Goal: Task Accomplishment & Management: Use online tool/utility

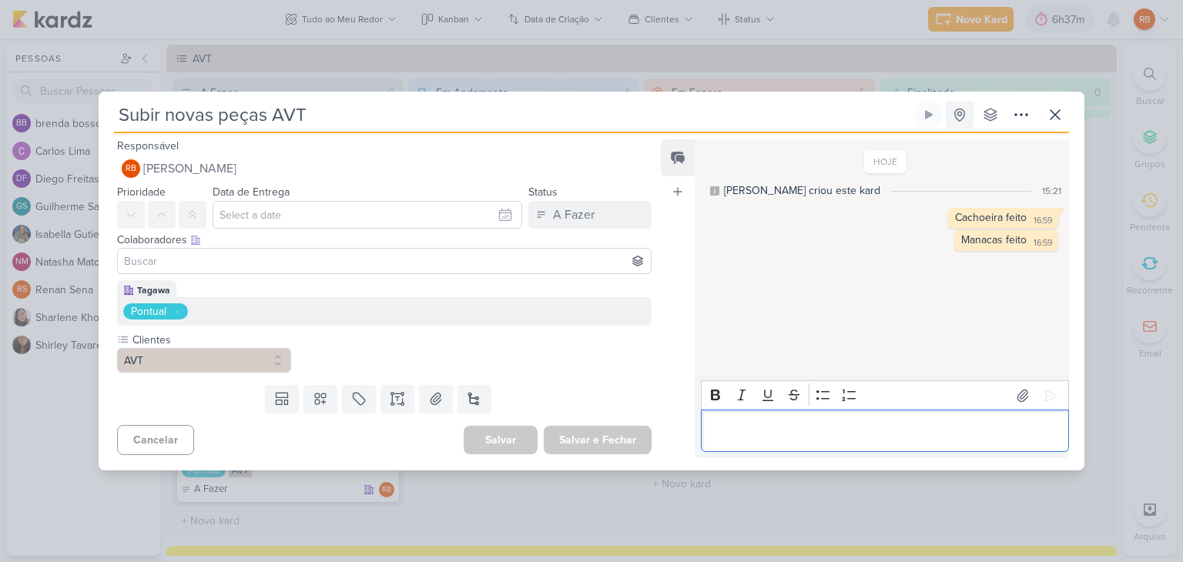
scroll to position [308, 0]
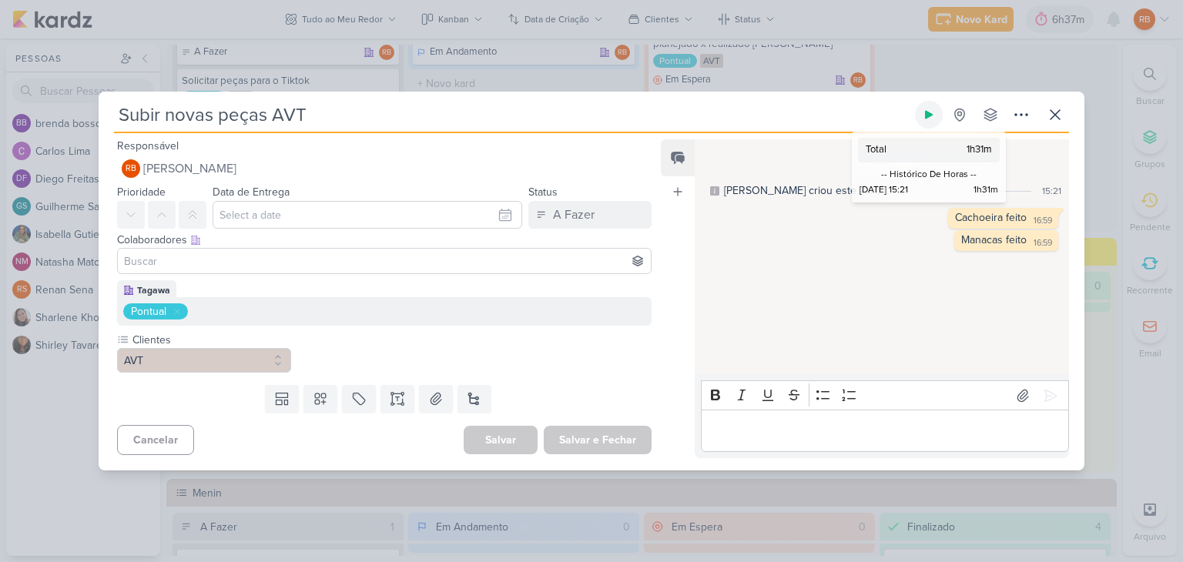
click at [930, 115] on icon at bounding box center [929, 115] width 8 height 8
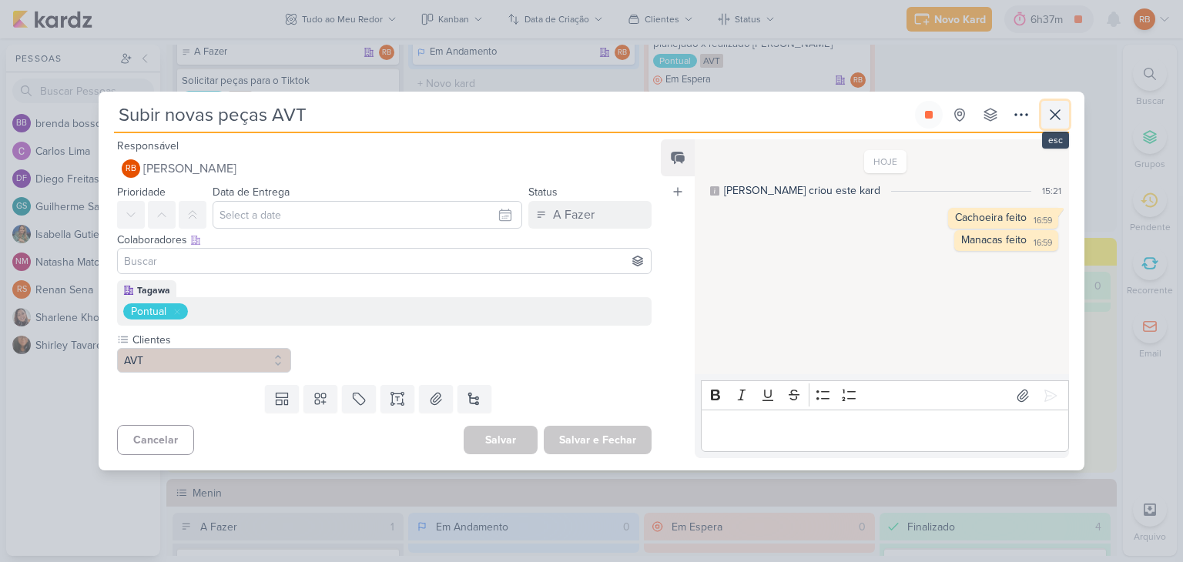
click at [1052, 119] on icon at bounding box center [1055, 115] width 18 height 18
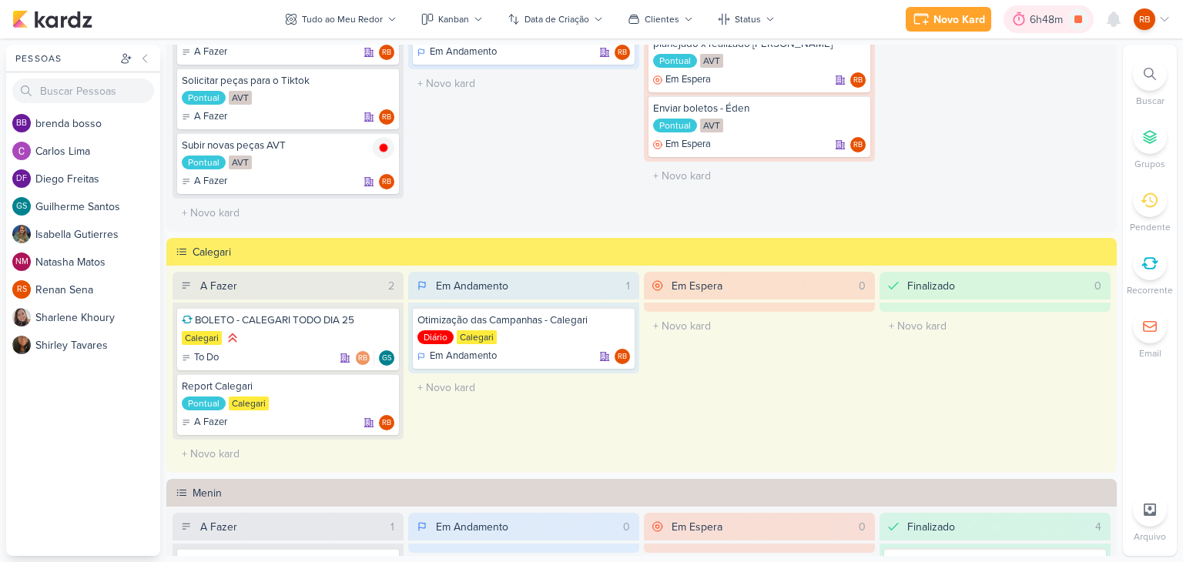
click at [1054, 12] on div "6h48m" at bounding box center [1049, 20] width 38 height 16
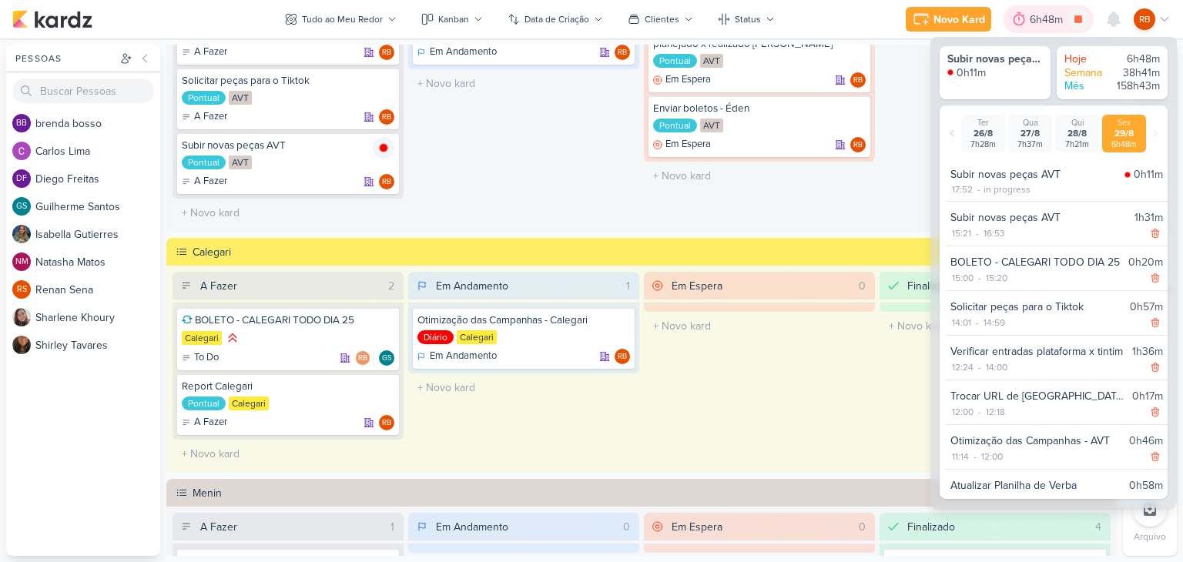
click at [1054, 13] on div "6h48m" at bounding box center [1049, 20] width 38 height 16
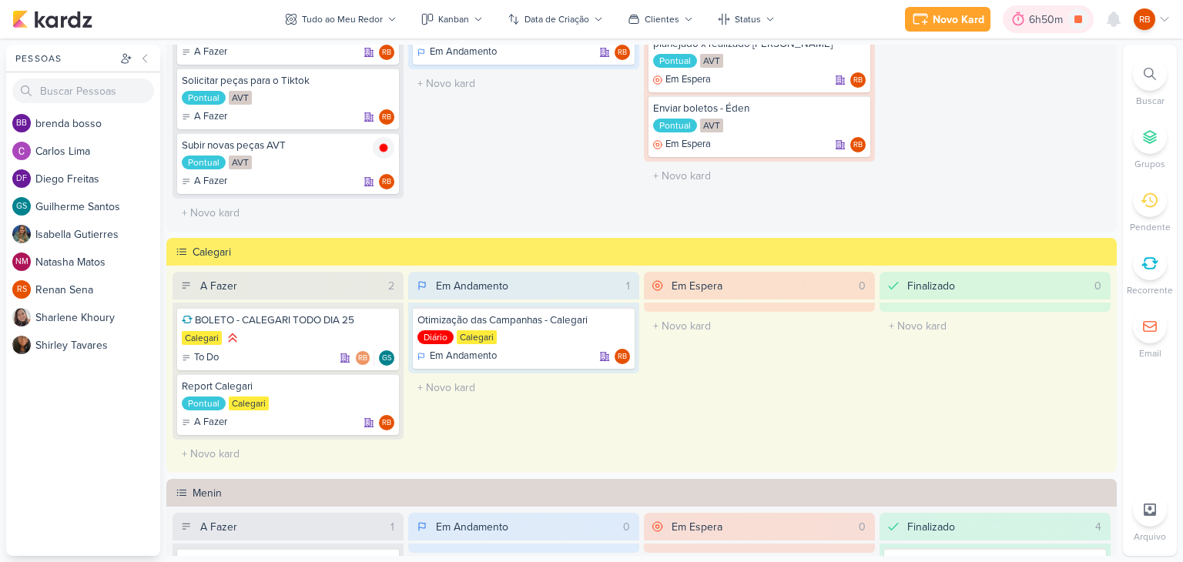
click at [1045, 21] on div "6h50m" at bounding box center [1048, 20] width 39 height 16
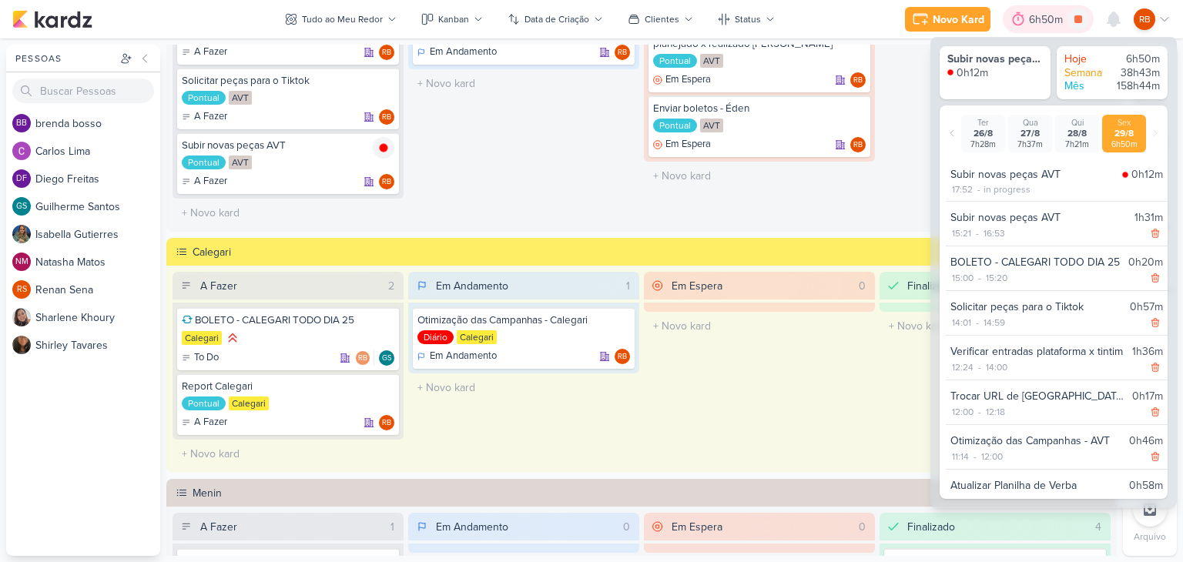
click at [1045, 21] on div "6h50m" at bounding box center [1048, 20] width 39 height 16
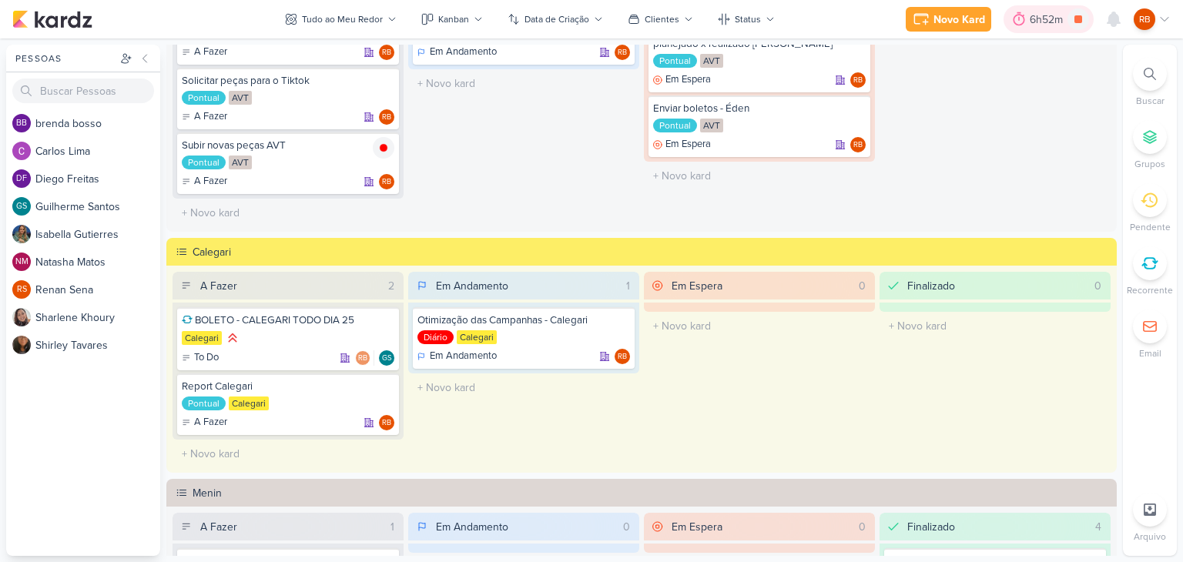
click at [1031, 19] on div "6h52m" at bounding box center [1049, 20] width 38 height 16
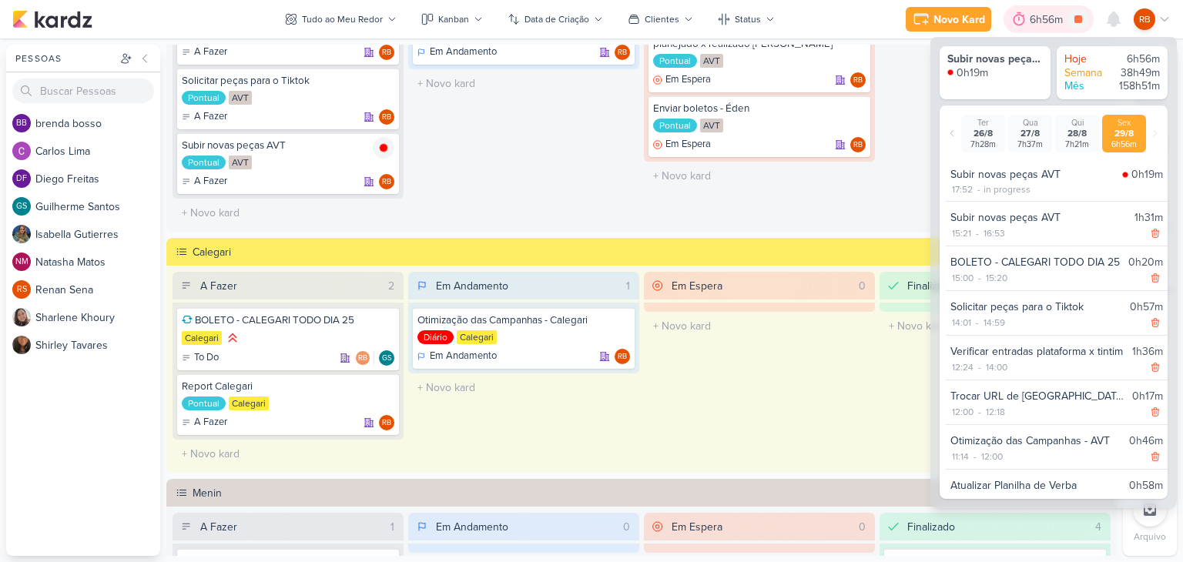
click at [1041, 15] on div "6h56m" at bounding box center [1049, 20] width 38 height 16
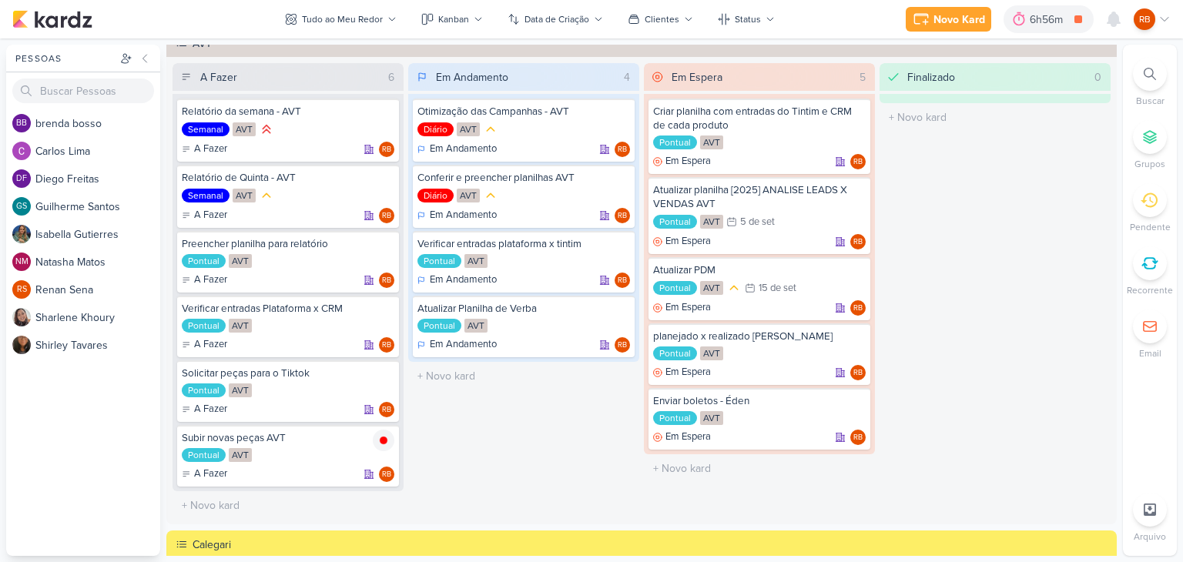
scroll to position [0, 0]
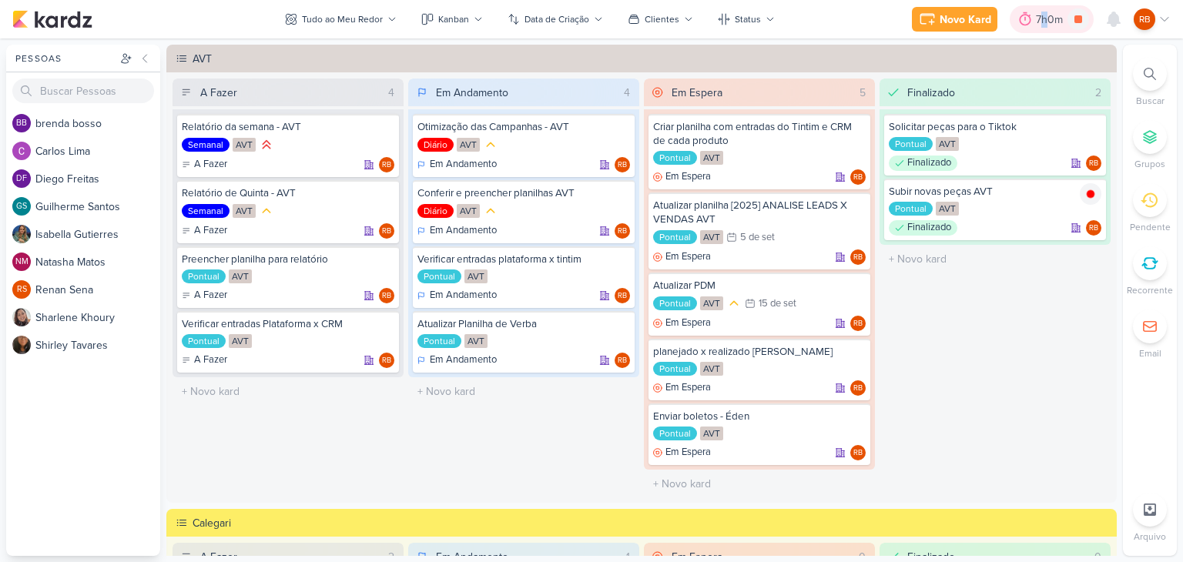
click at [1044, 18] on div "7h0m" at bounding box center [1052, 20] width 32 height 16
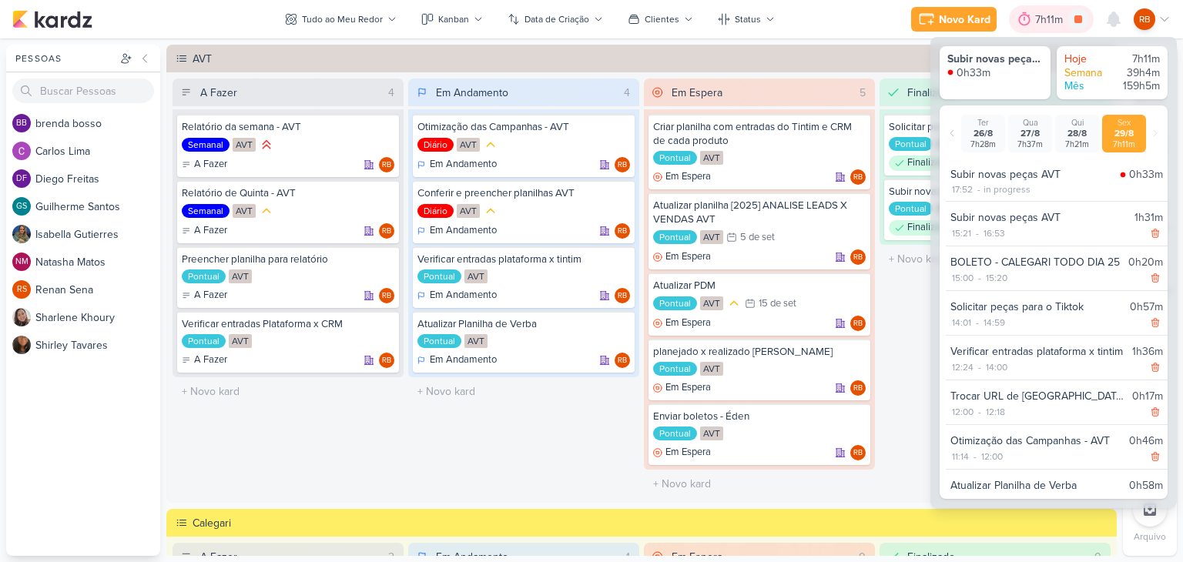
click at [1044, 18] on div "7h11m" at bounding box center [1051, 20] width 32 height 16
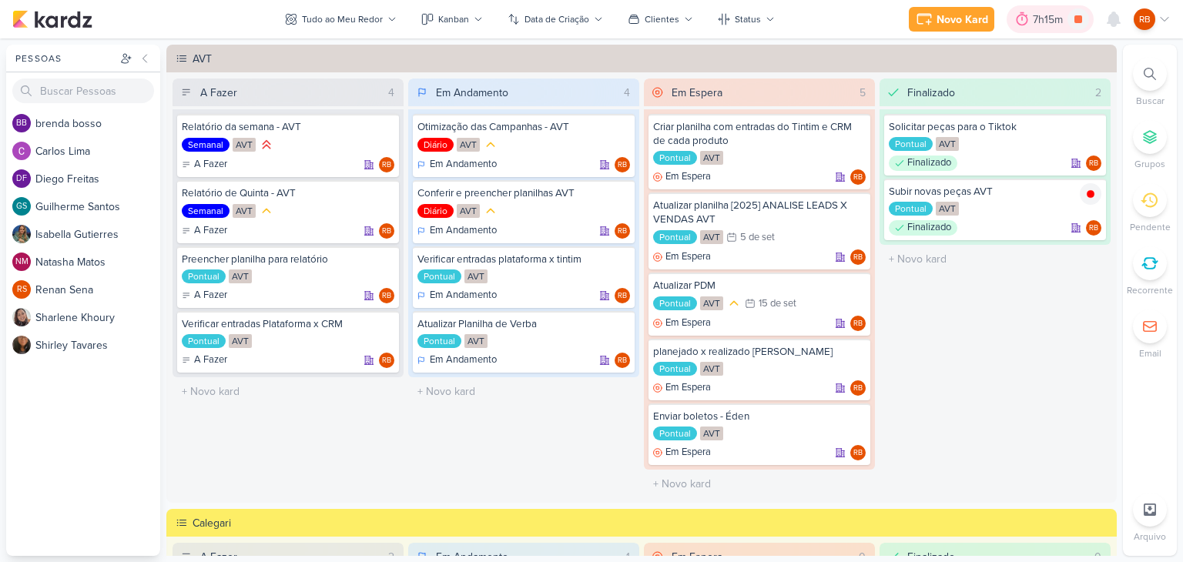
click at [1020, 19] on icon at bounding box center [1021, 19] width 15 height 15
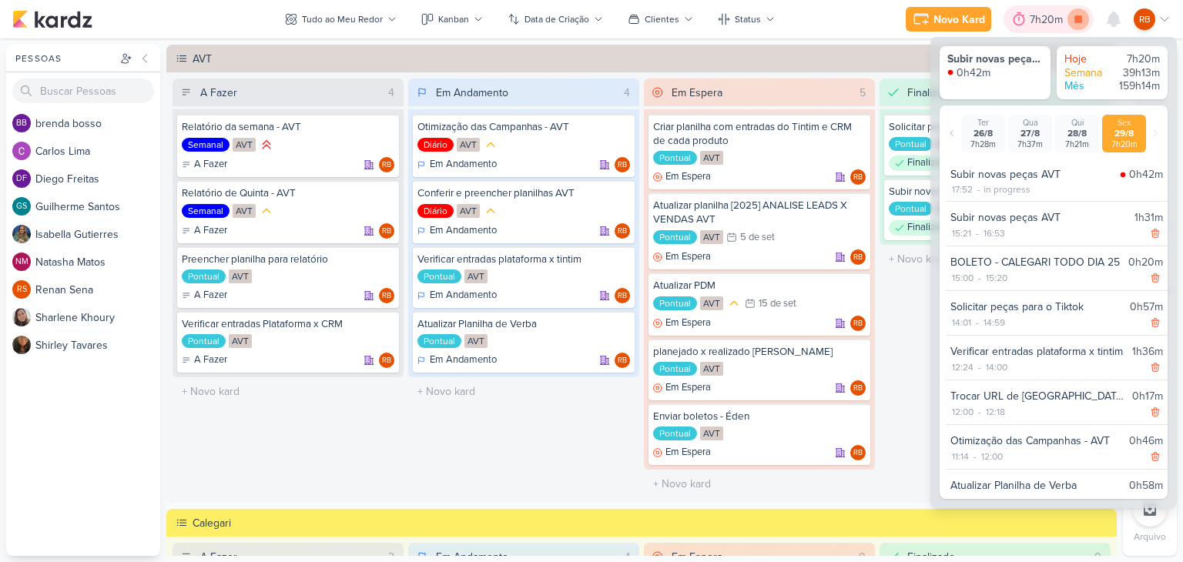
click at [1078, 19] on icon at bounding box center [1078, 19] width 8 height 8
click at [870, 336] on div "A Fazer 4 Relatório da semana - AVT Semanal AVT A Fazer RB" at bounding box center [642, 289] width 938 height 421
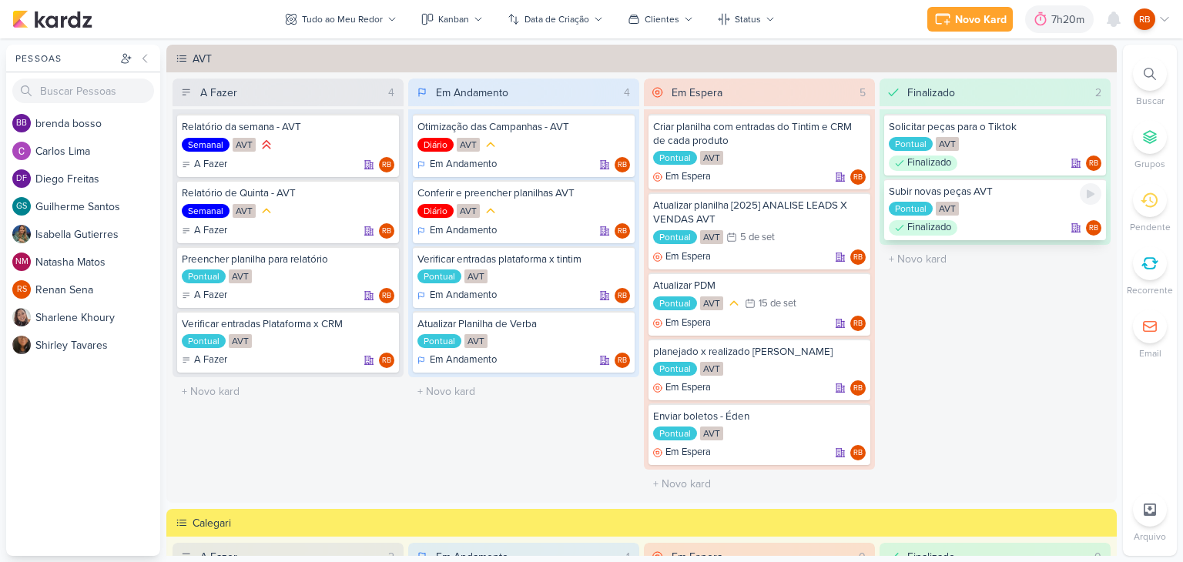
click at [985, 206] on div "Pontual AVT" at bounding box center [995, 209] width 213 height 15
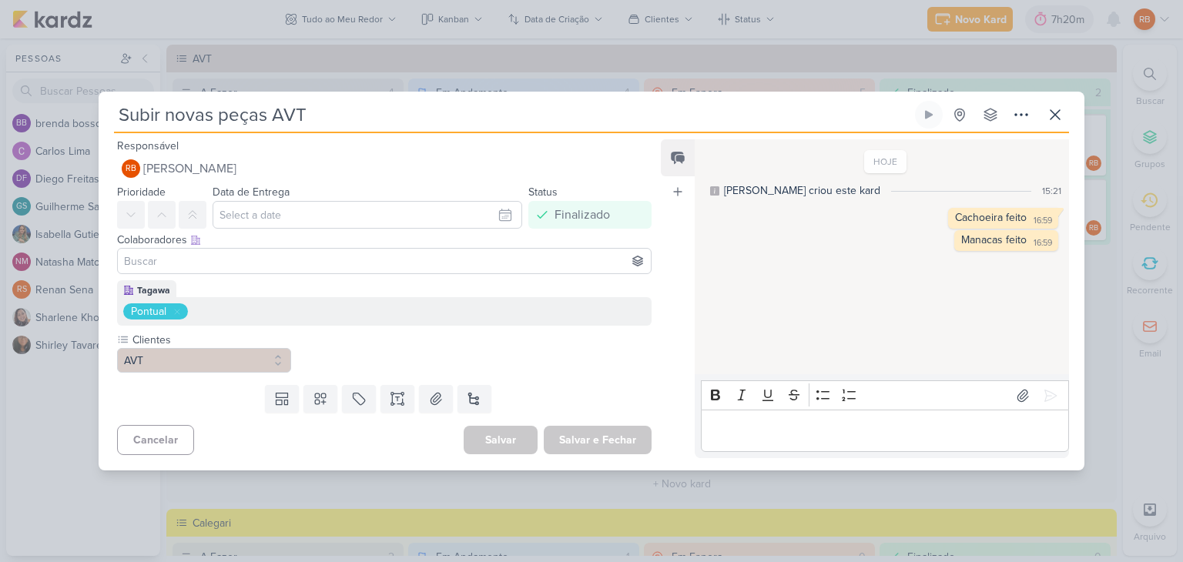
click at [854, 429] on p "Editor editing area: main" at bounding box center [885, 431] width 352 height 18
click at [1056, 113] on icon at bounding box center [1055, 114] width 9 height 9
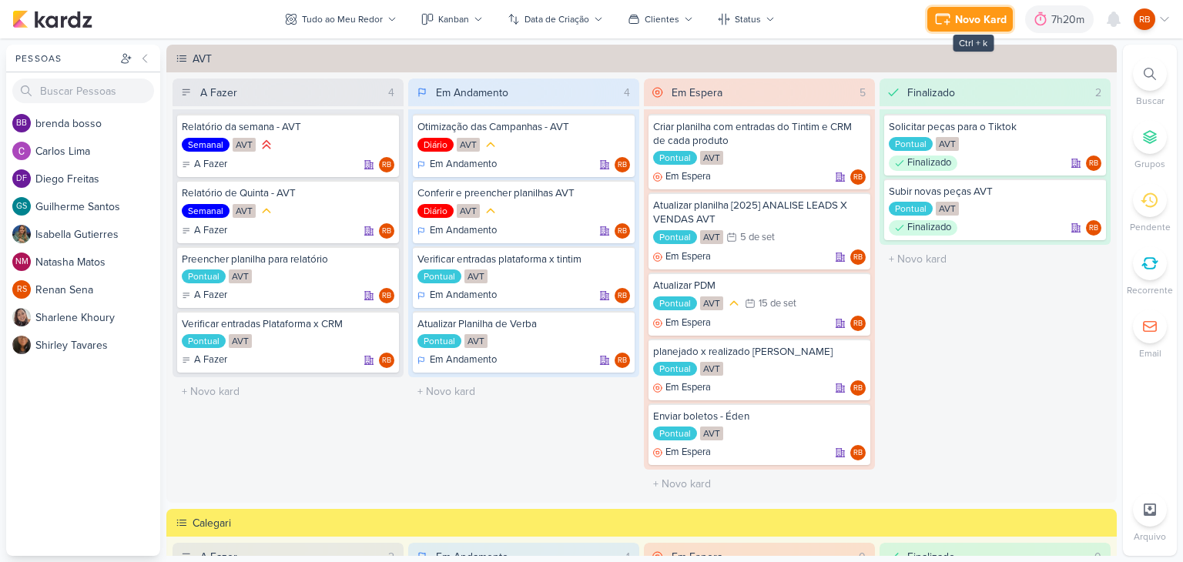
click at [967, 19] on div "Novo Kard" at bounding box center [981, 20] width 52 height 16
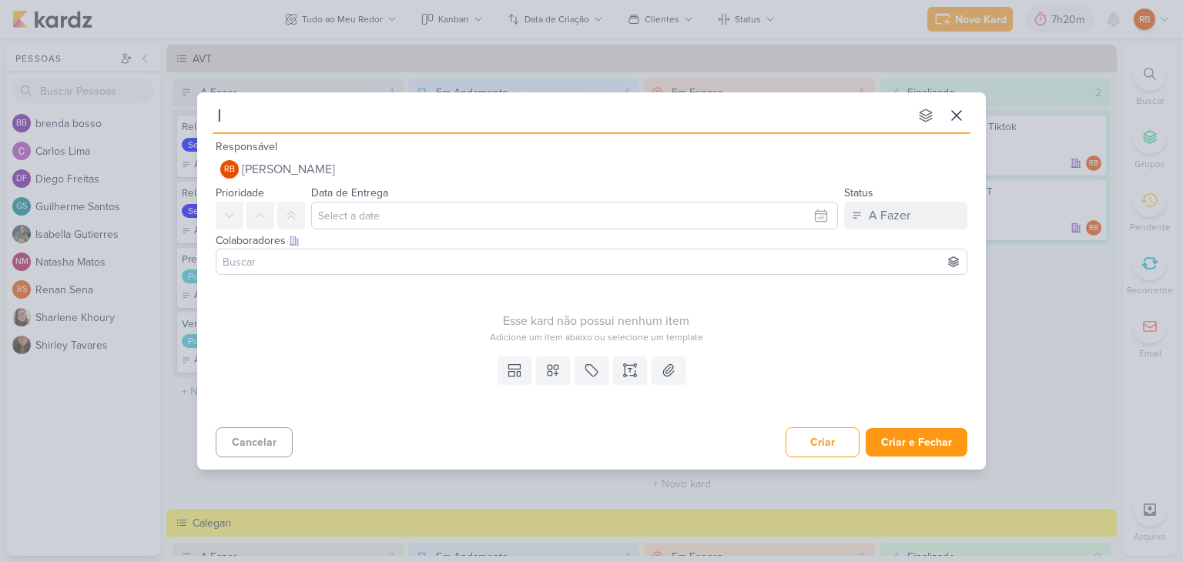
type input "In"
type input "Intew"
type input "Integ"
type input "Integra"
type input "Integrar"
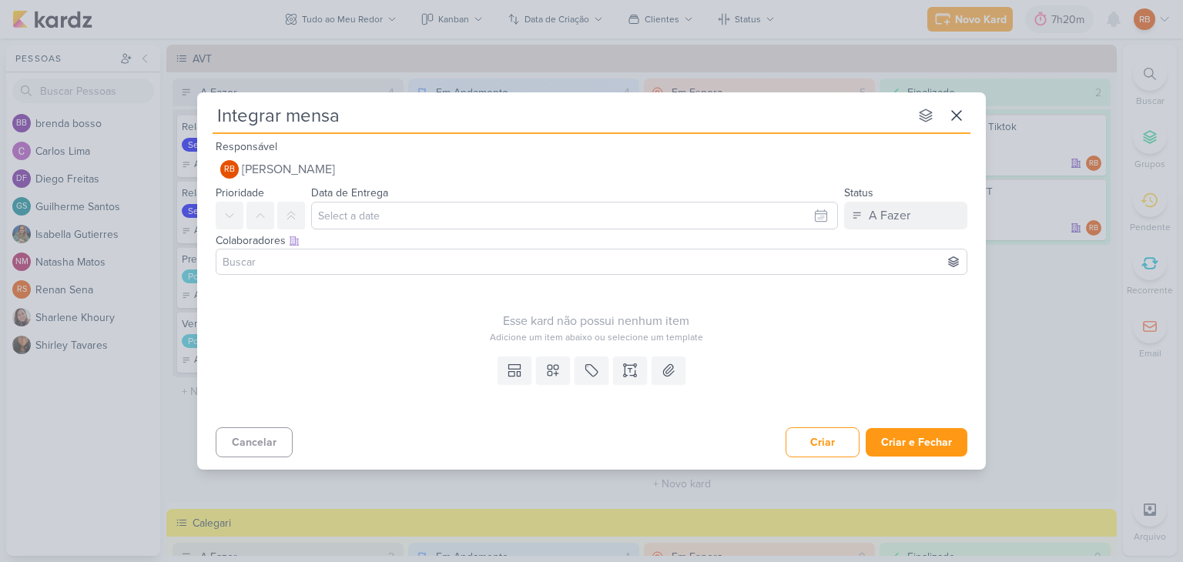
type input "Integrar mensag"
type input "Integrar mensagens no"
type input "Integrar mensagens no tin"
type input "Integrar mensagens no tintim"
type input "Integrar mensagens no tintim - C"
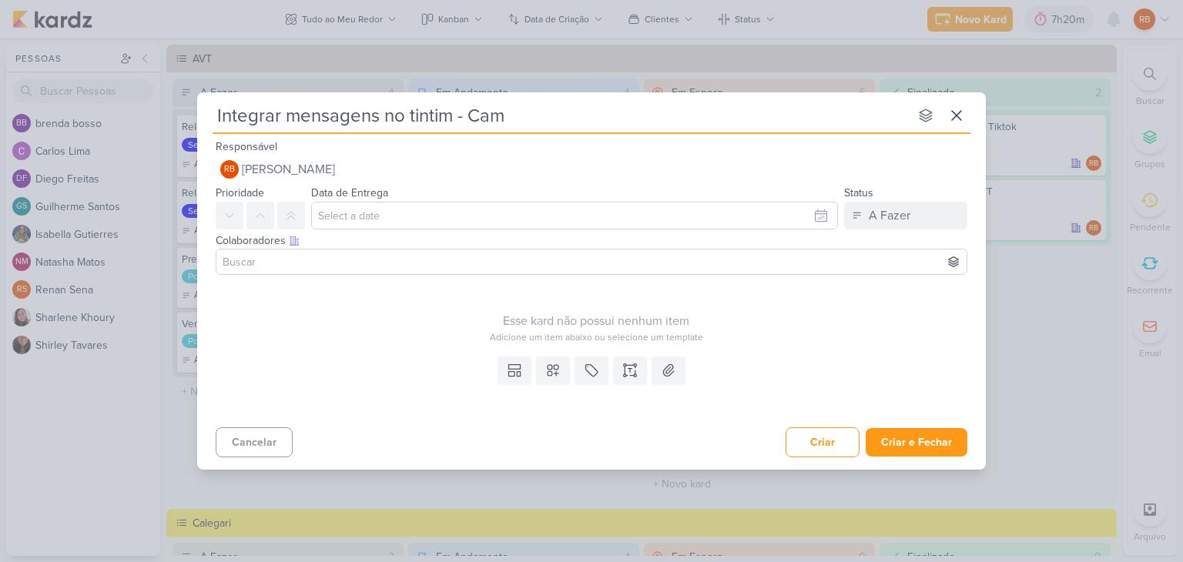
type input "Integrar mensagens no tintim - Camp"
type input "Integrar mensagens no tintim - Campanha"
type input "Integrar mensagens no tintim - Campanha M"
type input "Integrar mensagens no tintim - Campanha Mês"
type input "Integrar mensagens no tintim - Campanha Mês do"
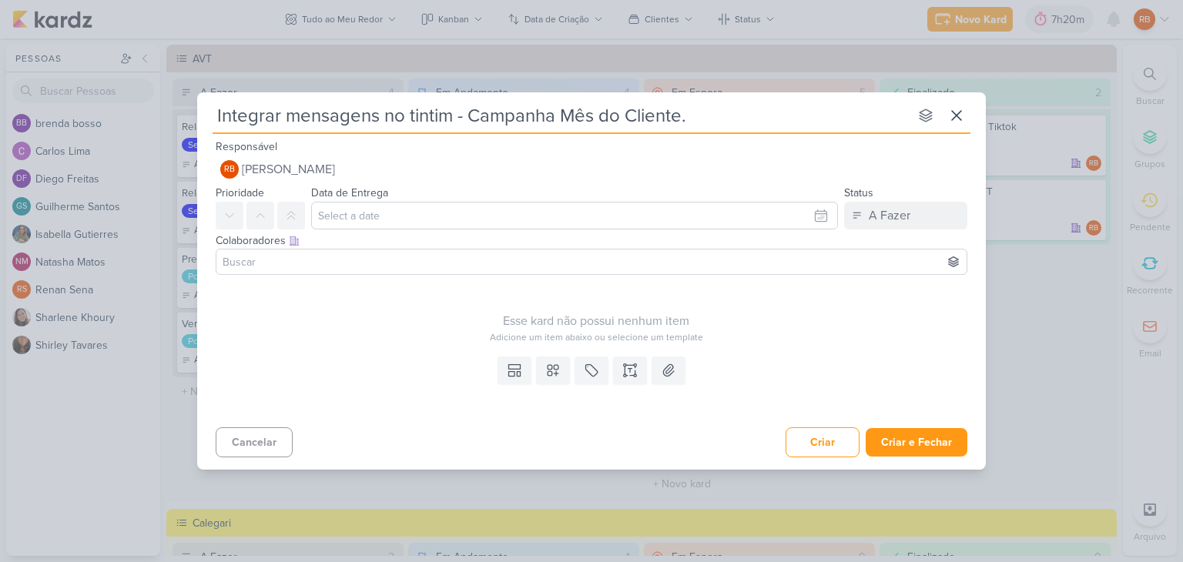
type input "Integrar mensagens no tintim - Campanha Mês do Cliente.,"
type input "Integrar mensagens no tintim - Campanha Mês do Cliente."
click at [587, 367] on icon at bounding box center [591, 370] width 15 height 15
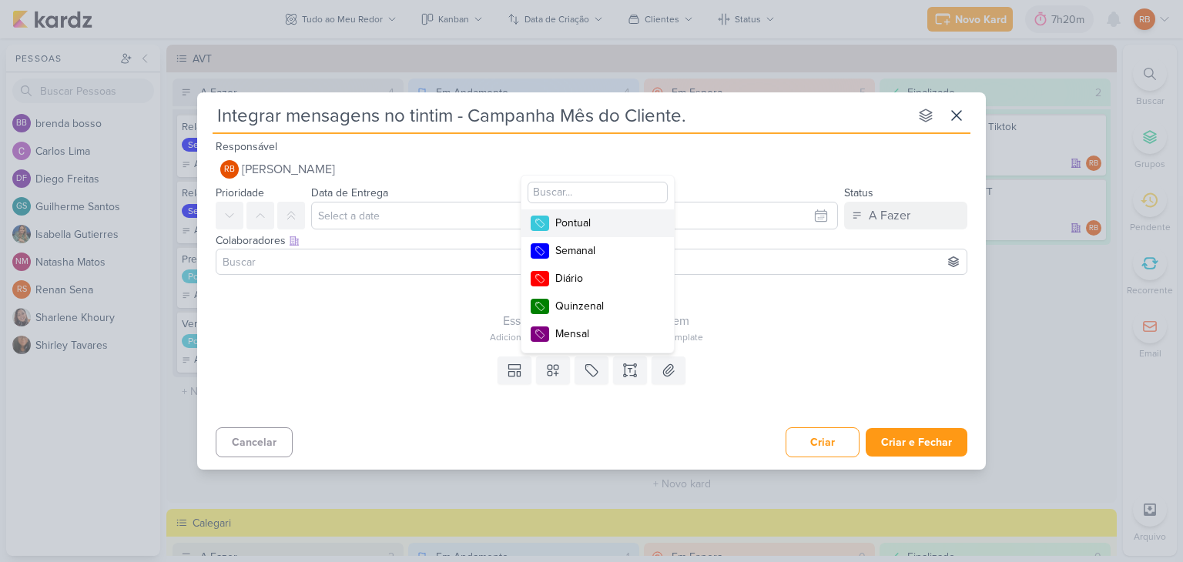
click at [612, 223] on div "Pontual" at bounding box center [605, 223] width 100 height 16
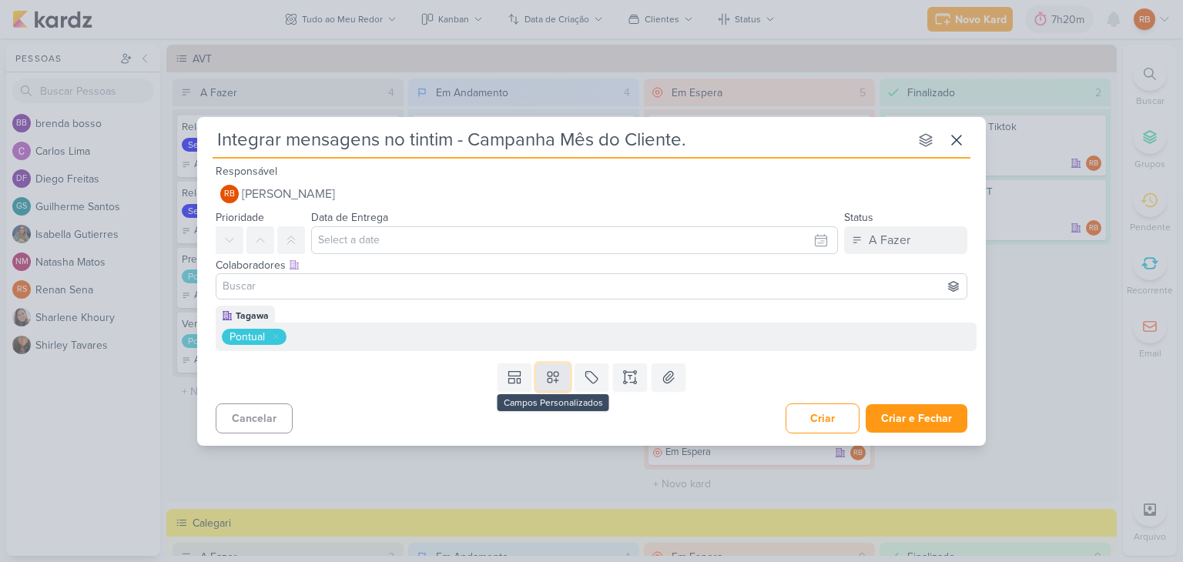
click at [556, 380] on icon at bounding box center [553, 377] width 11 height 11
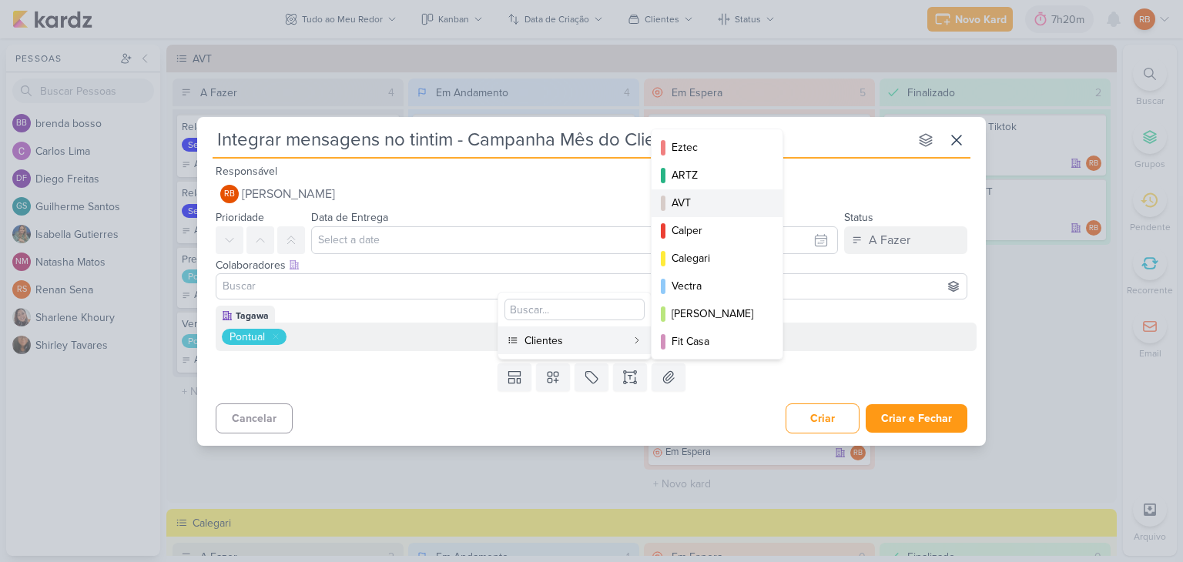
click at [711, 202] on div "AVT" at bounding box center [718, 203] width 92 height 16
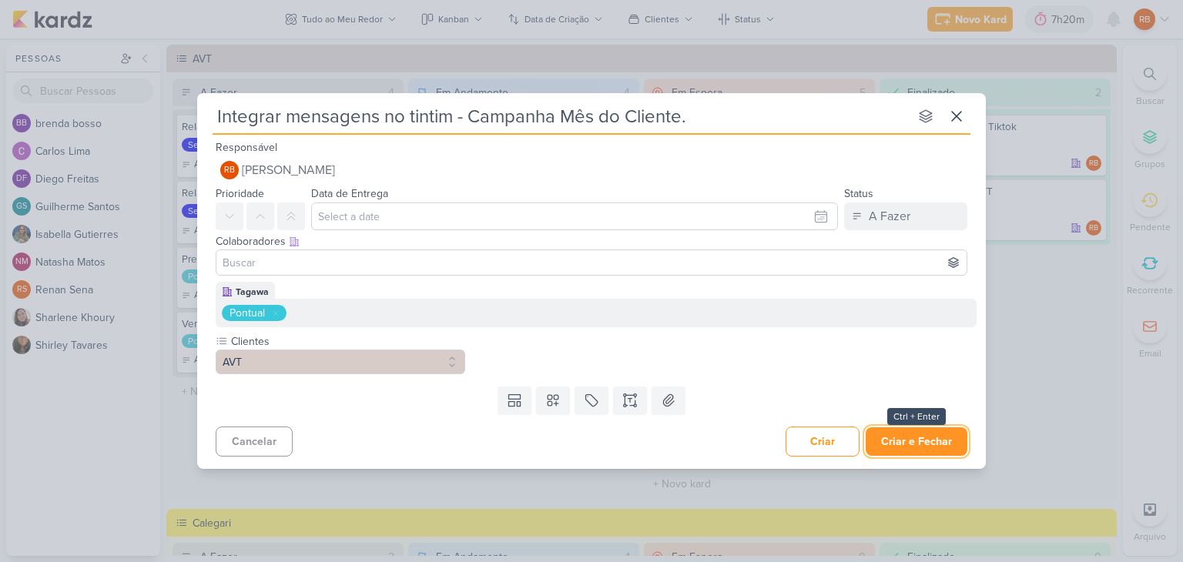
click at [909, 441] on button "Criar e Fechar" at bounding box center [917, 441] width 102 height 28
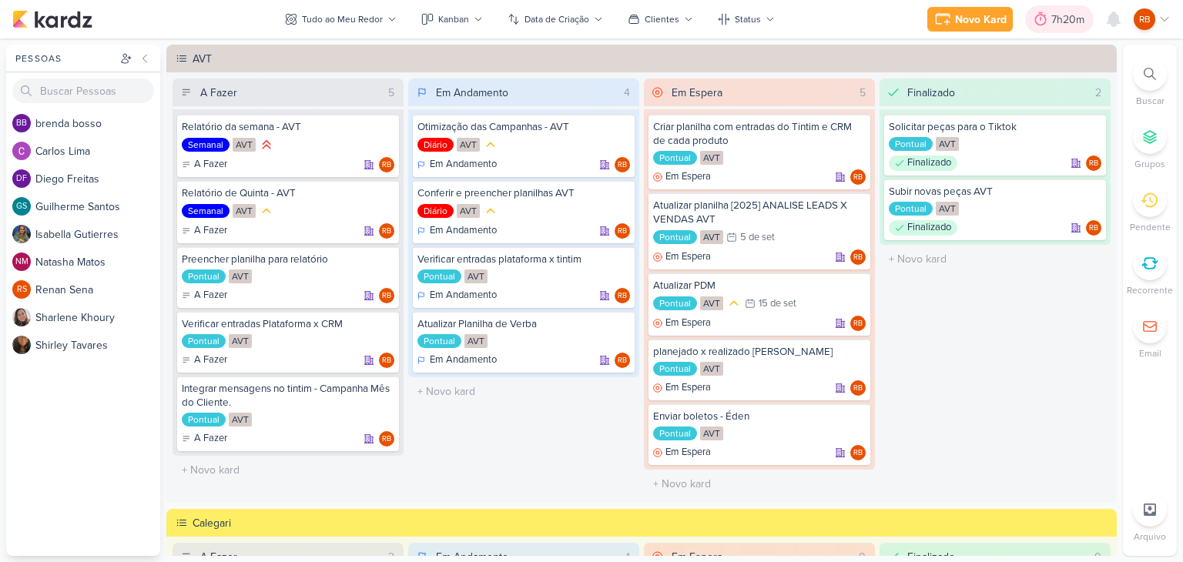
click at [1052, 13] on div "7h20m" at bounding box center [1070, 20] width 38 height 16
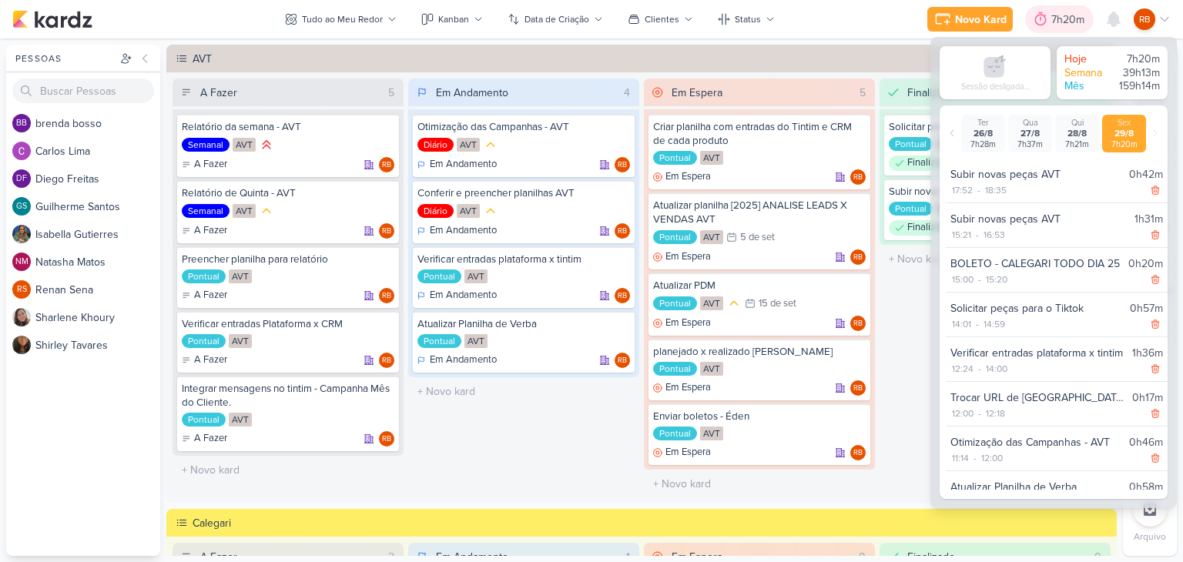
click at [1054, 12] on div "7h20m" at bounding box center [1070, 20] width 38 height 16
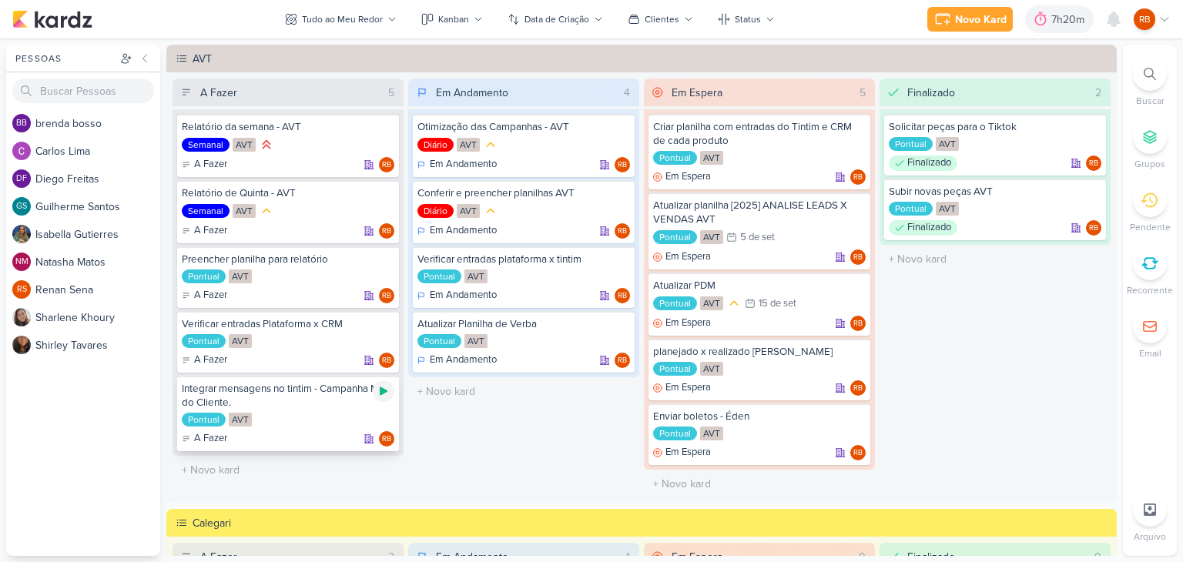
click at [385, 388] on icon at bounding box center [383, 391] width 12 height 12
click at [1048, 13] on div "7h26m" at bounding box center [1049, 20] width 37 height 16
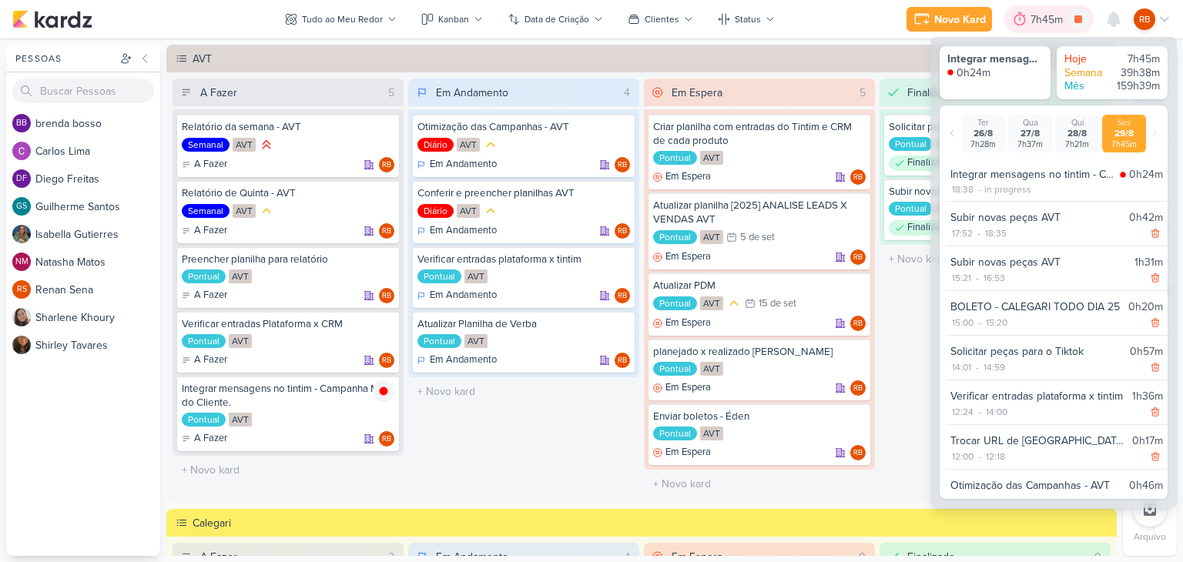
click at [1047, 13] on div "7h45m" at bounding box center [1049, 20] width 37 height 16
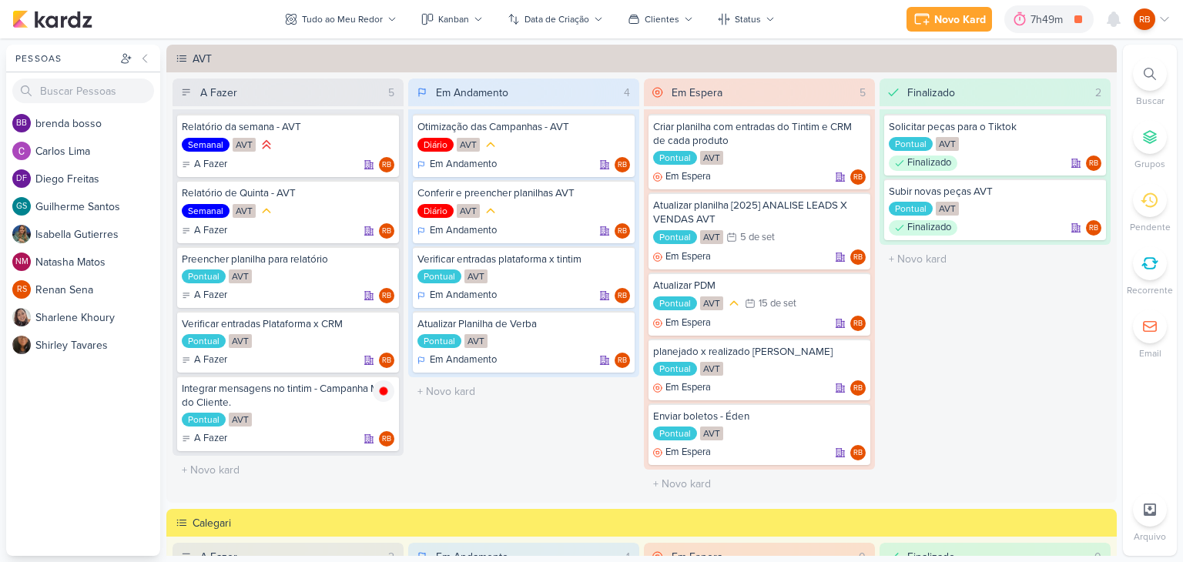
click at [1046, 2] on div "Novo Kard Ctrl + k 7h49m Integrar mensagens no tintim - Campanha Mês do Cliente…" at bounding box center [591, 19] width 1158 height 39
click at [1034, 25] on div "7h49m" at bounding box center [1049, 20] width 37 height 16
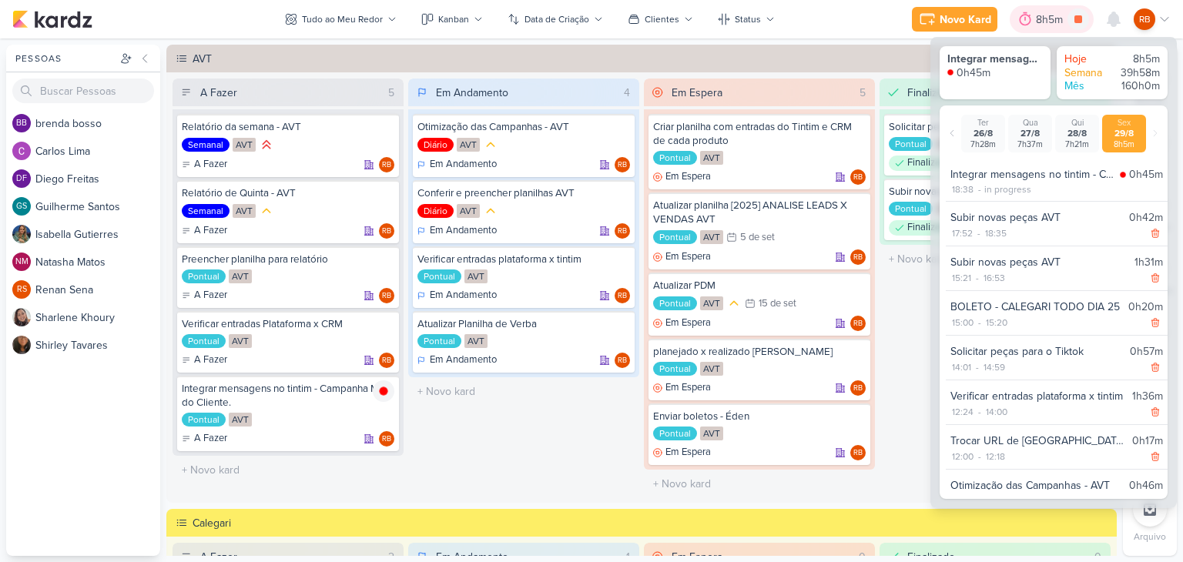
click at [1039, 20] on div "8h5m" at bounding box center [1052, 20] width 32 height 16
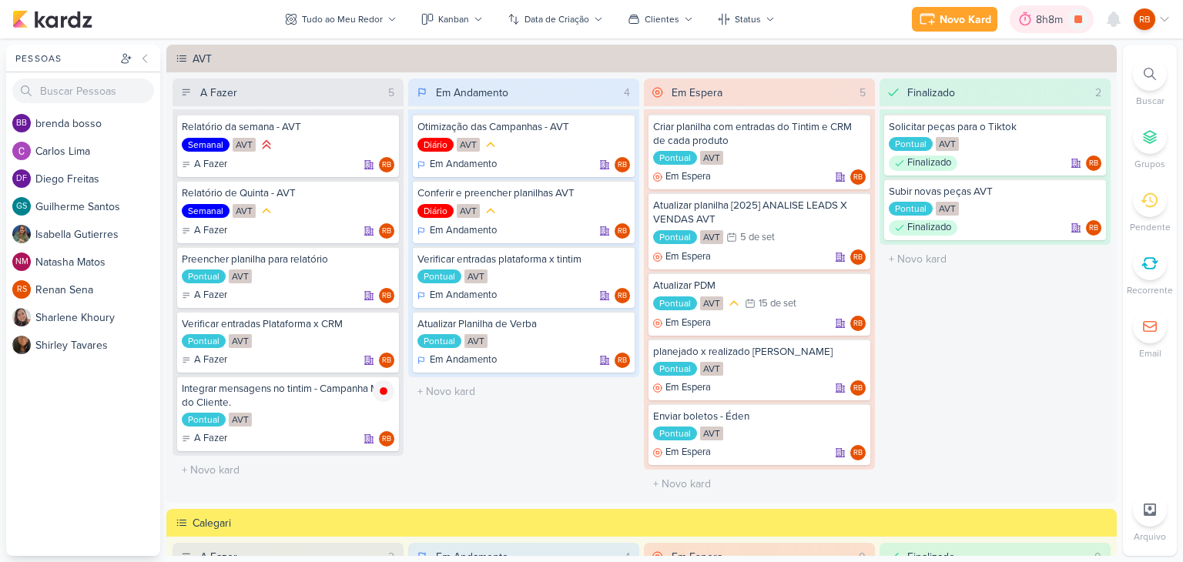
click at [1036, 22] on div "8h8m" at bounding box center [1052, 20] width 32 height 16
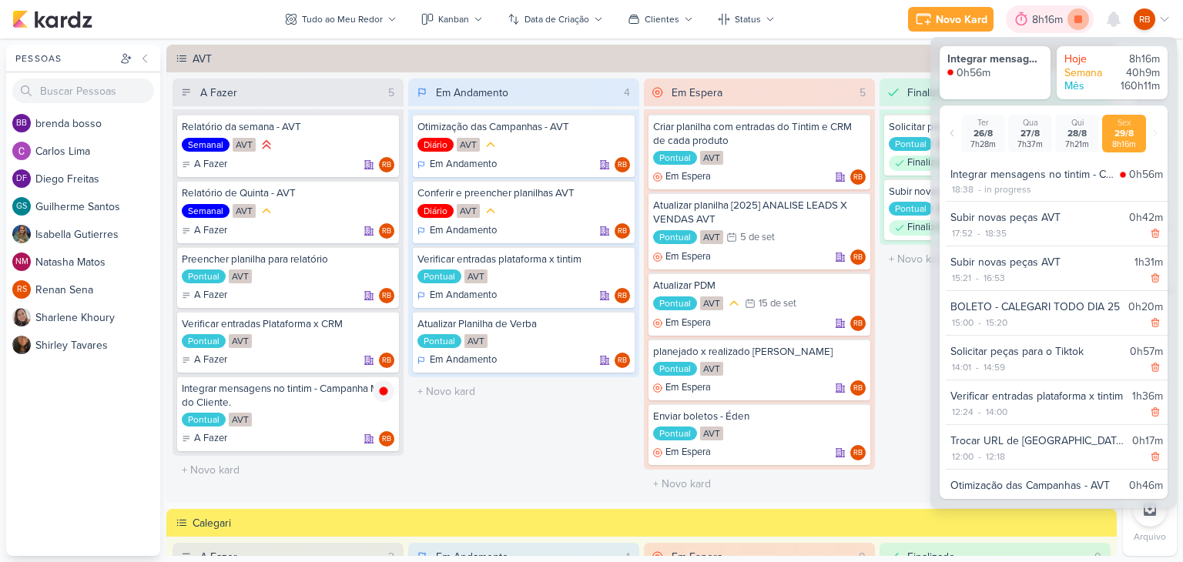
click at [1080, 22] on icon at bounding box center [1078, 19] width 8 height 8
click at [293, 406] on div "Integrar mensagens no tintim - Campanha Mês do Cliente." at bounding box center [288, 396] width 213 height 28
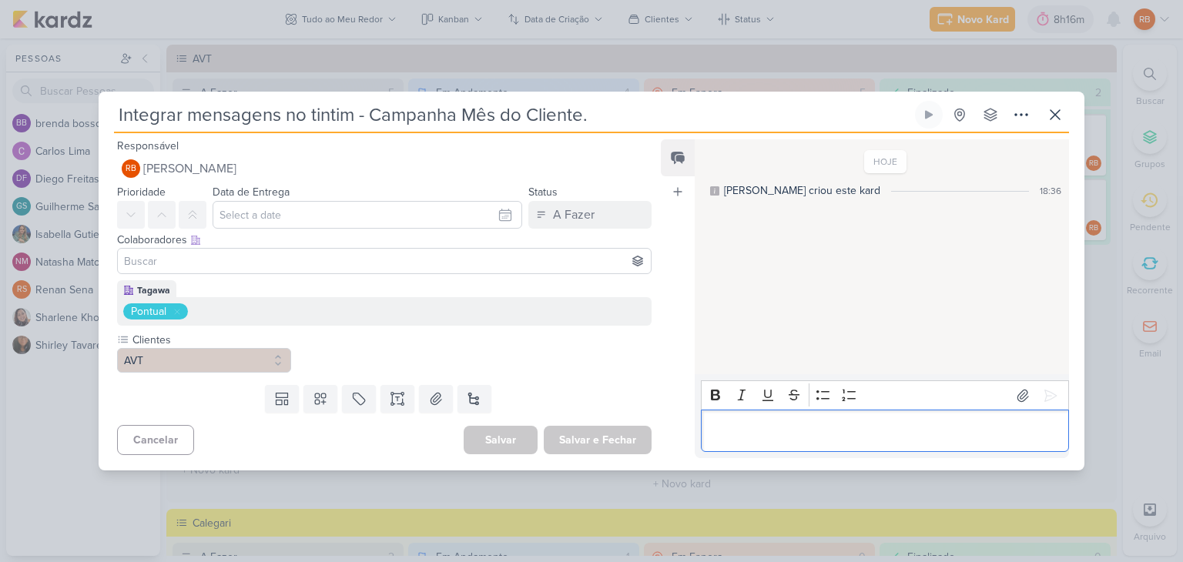
click at [804, 438] on p "Editor editing area: main" at bounding box center [885, 431] width 352 height 18
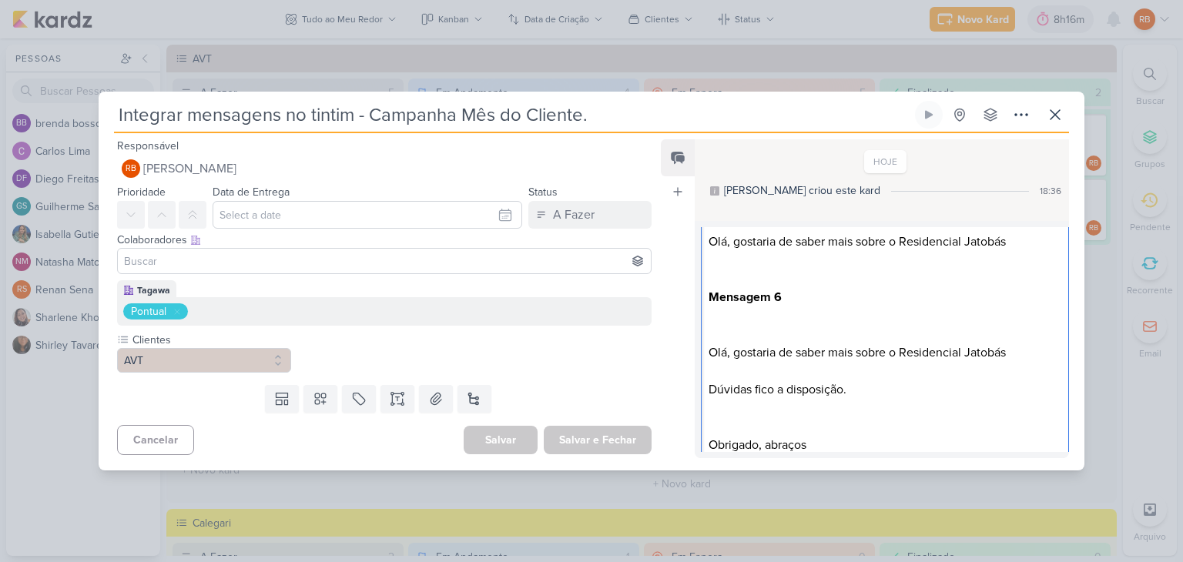
scroll to position [387, 0]
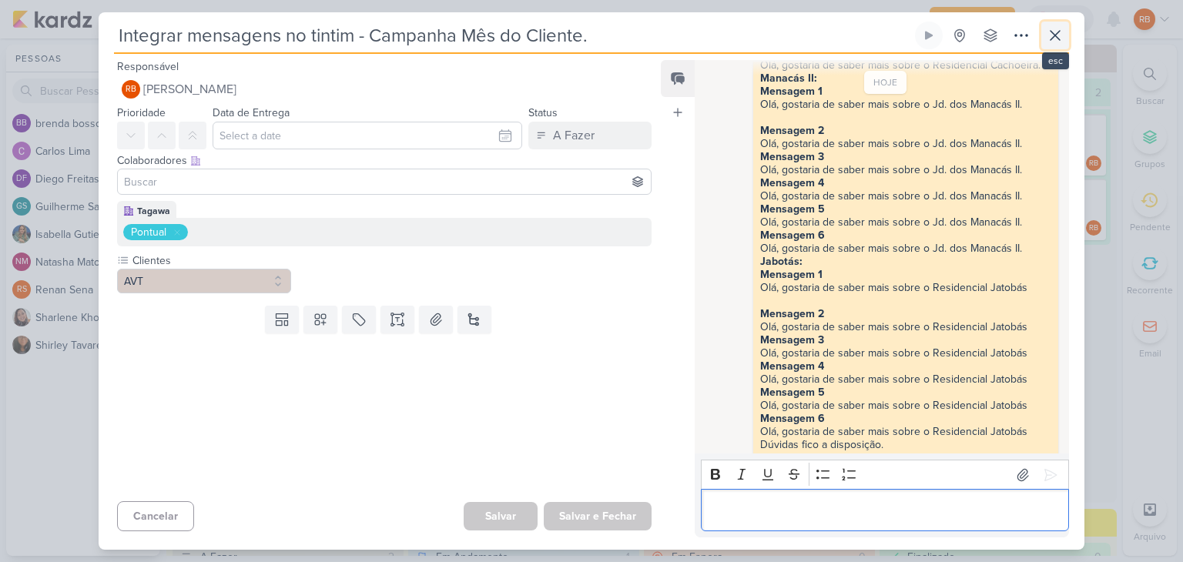
click at [1057, 28] on icon at bounding box center [1055, 35] width 18 height 18
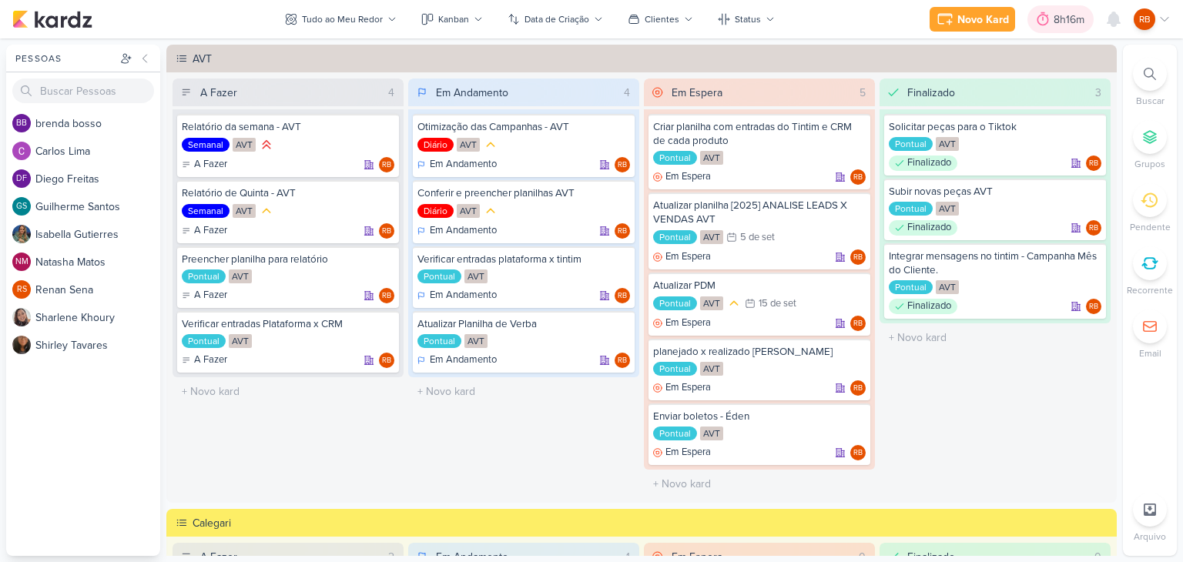
click at [1058, 7] on div "8h16m" at bounding box center [1060, 19] width 66 height 28
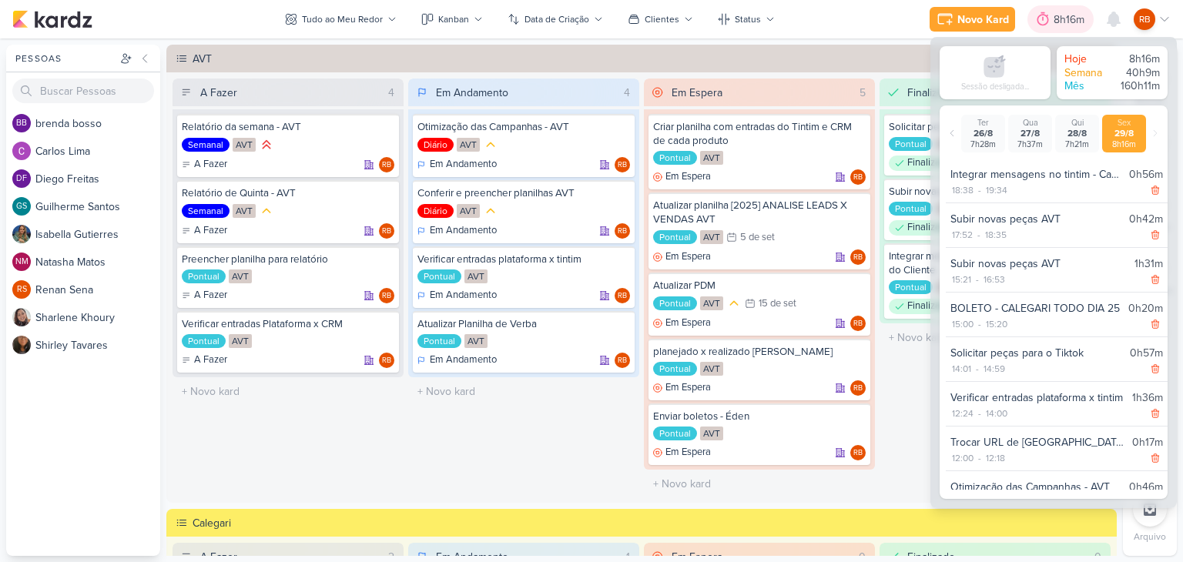
click at [1061, 22] on div "8h16m" at bounding box center [1071, 20] width 35 height 16
